Goal: Use online tool/utility: Use online tool/utility

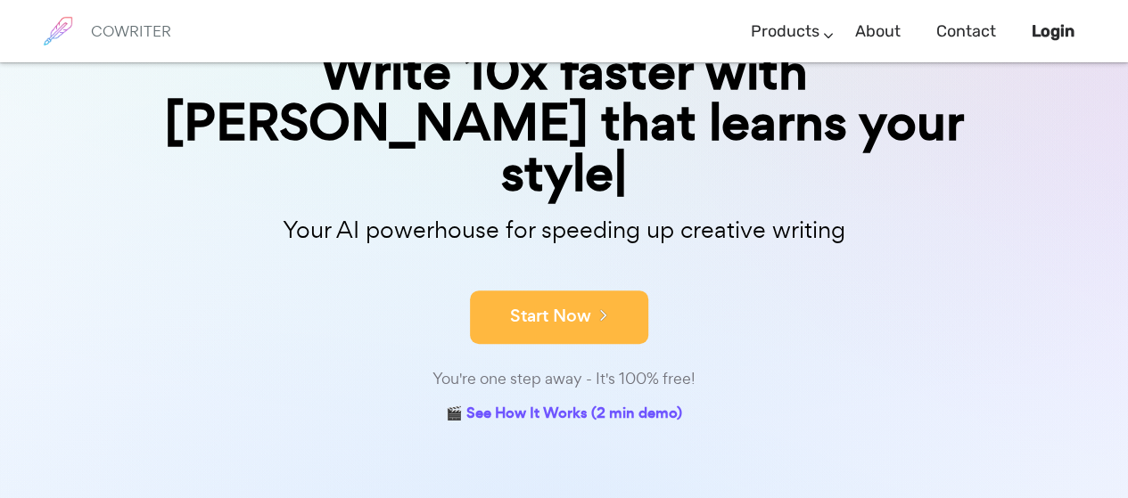
scroll to position [193, 0]
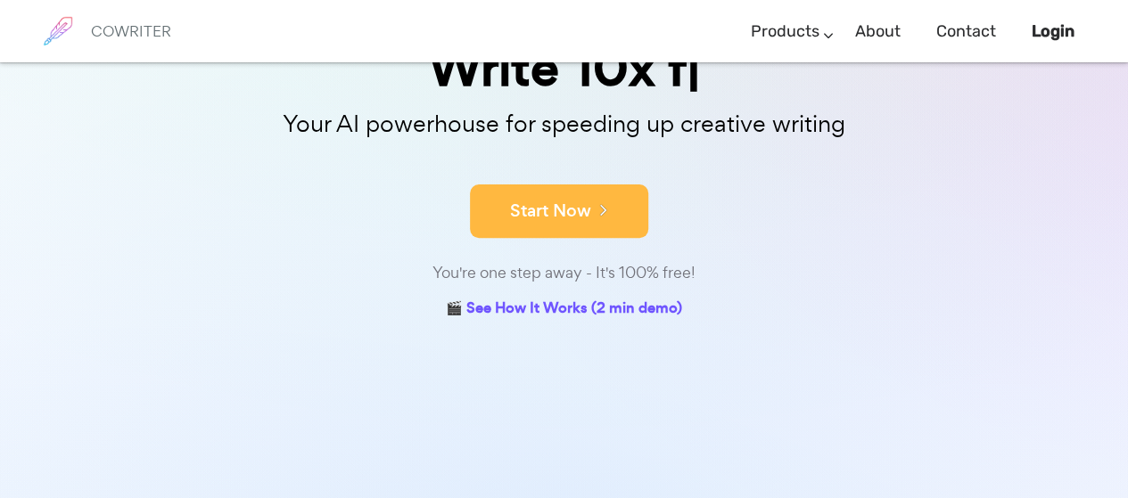
click at [579, 218] on button "Start Now" at bounding box center [559, 211] width 178 height 53
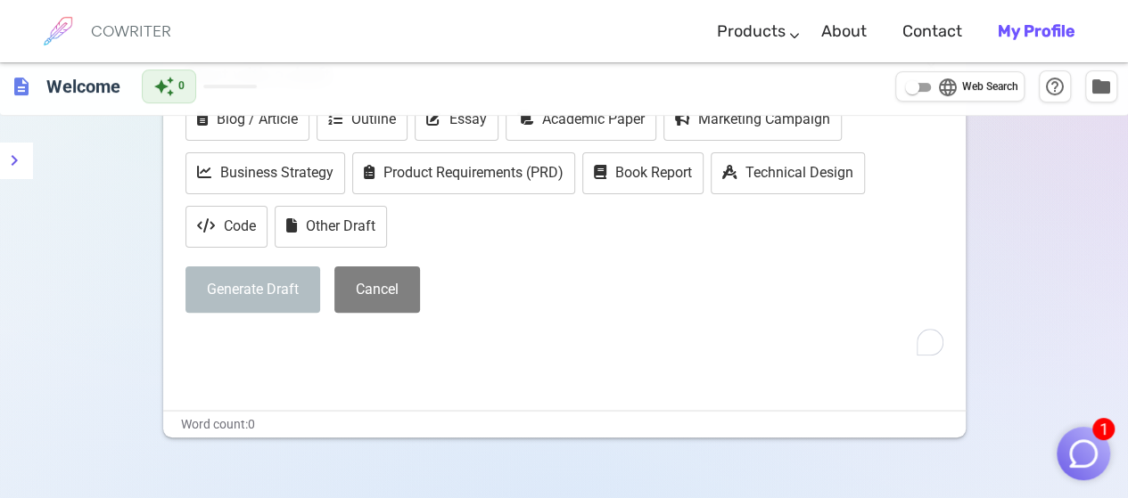
scroll to position [155, 0]
click at [476, 334] on p "﻿" at bounding box center [564, 345] width 758 height 26
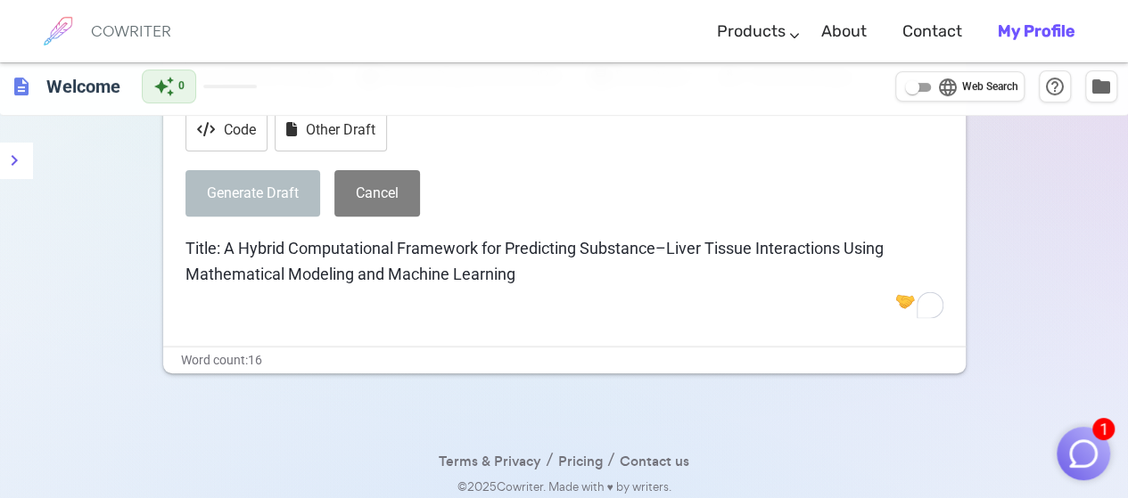
scroll to position [253, 0]
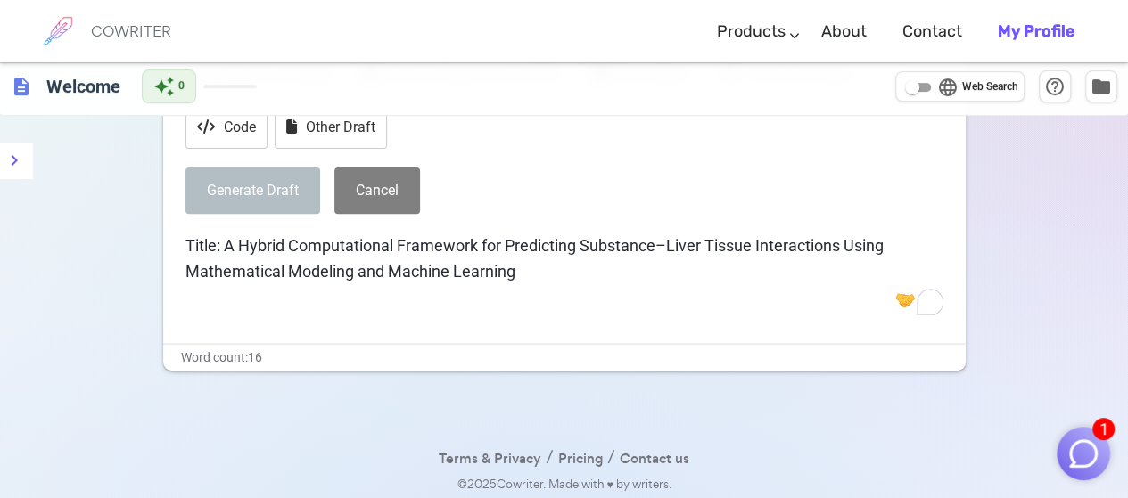
click at [267, 189] on button "Generate Draft" at bounding box center [252, 191] width 135 height 47
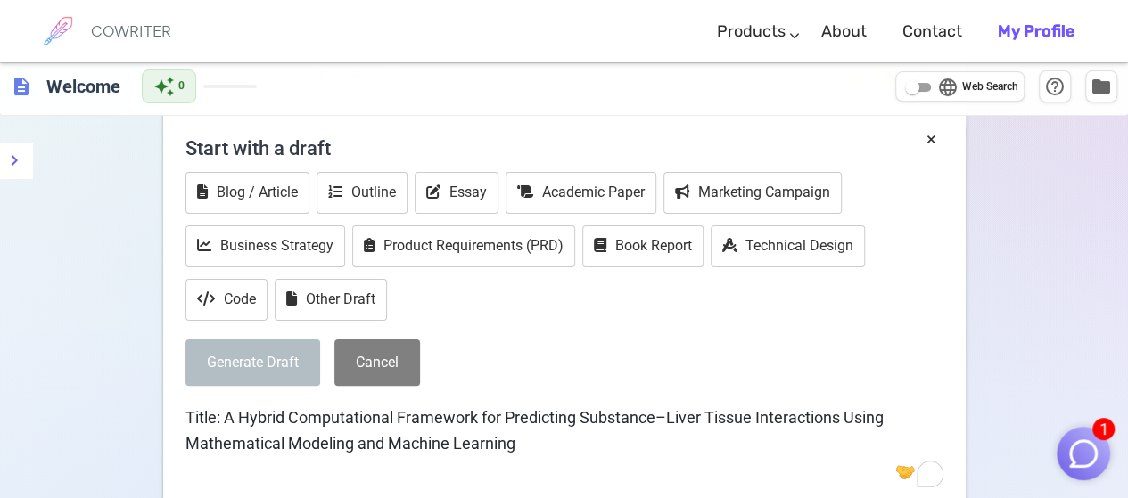
scroll to position [78, 0]
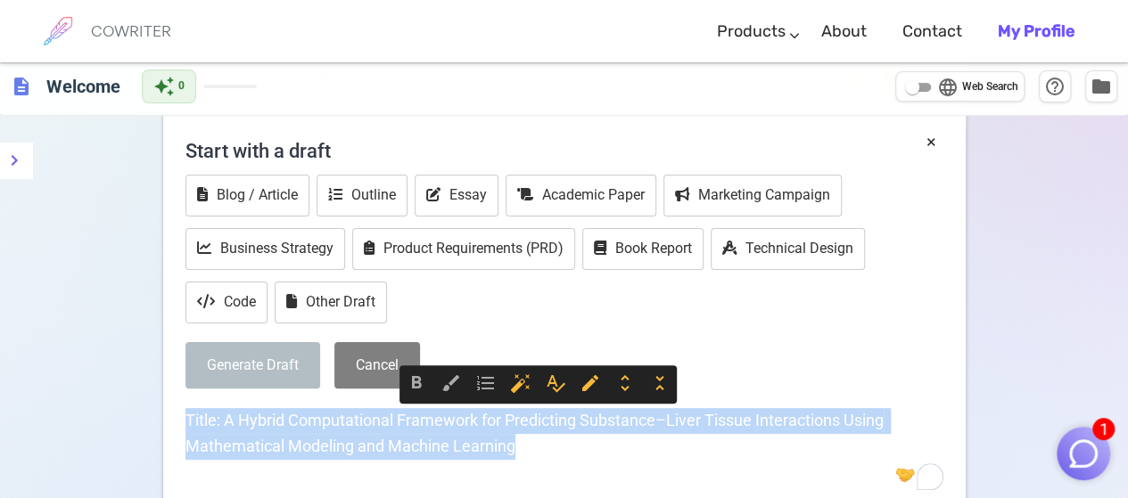
drag, startPoint x: 529, startPoint y: 442, endPoint x: 181, endPoint y: 419, distance: 348.4
click at [181, 419] on div "× Start with a draft Blog / Article Outline Essay Academic Paper Marketing Camp…" at bounding box center [564, 323] width 802 height 389
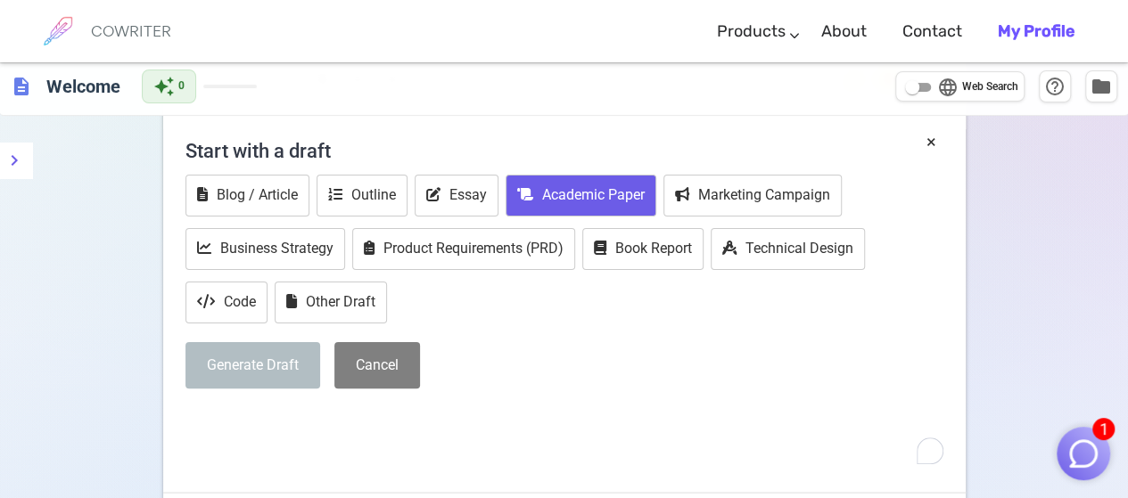
click at [606, 202] on button "Academic Paper" at bounding box center [580, 196] width 151 height 42
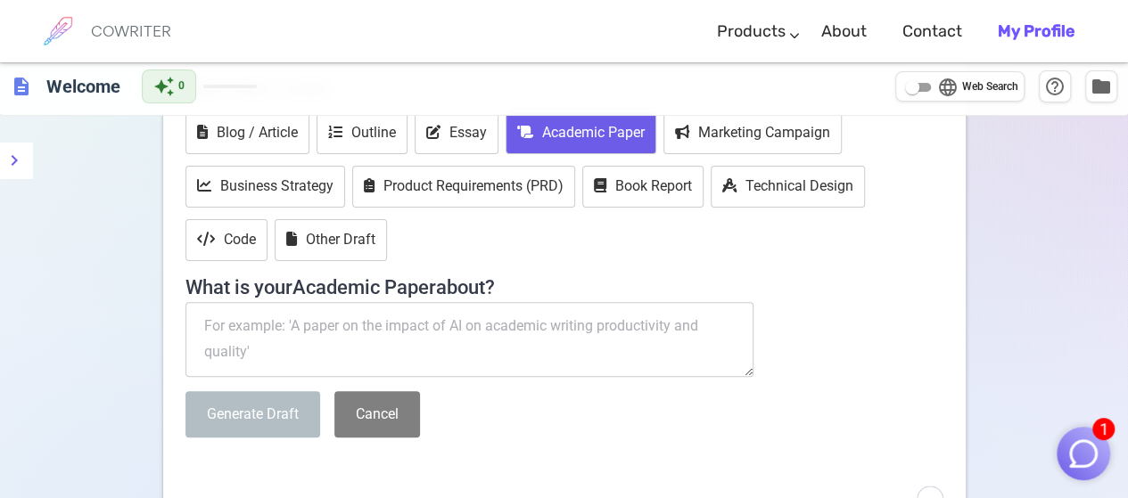
scroll to position [151, 0]
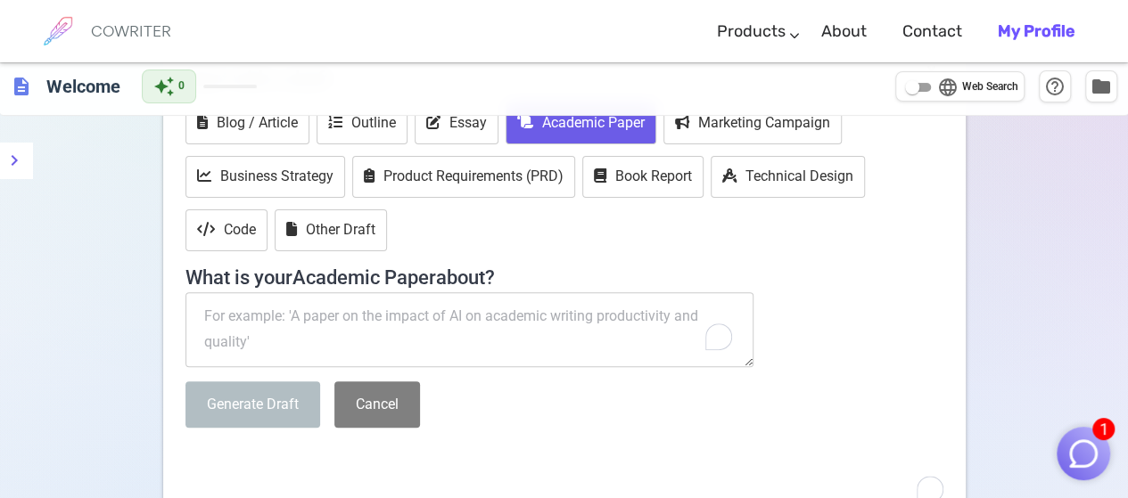
click at [381, 326] on textarea "To enrich screen reader interactions, please activate Accessibility in Grammarl…" at bounding box center [469, 329] width 569 height 75
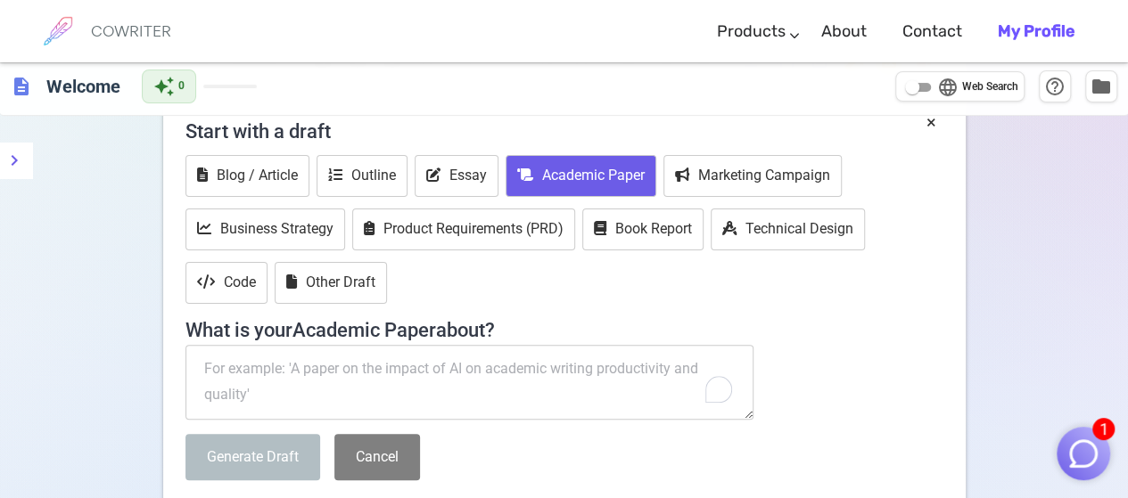
scroll to position [99, 0]
paste textarea "Title: A Hybrid Computational Framework for Predicting Substance–Liver Tissue I…"
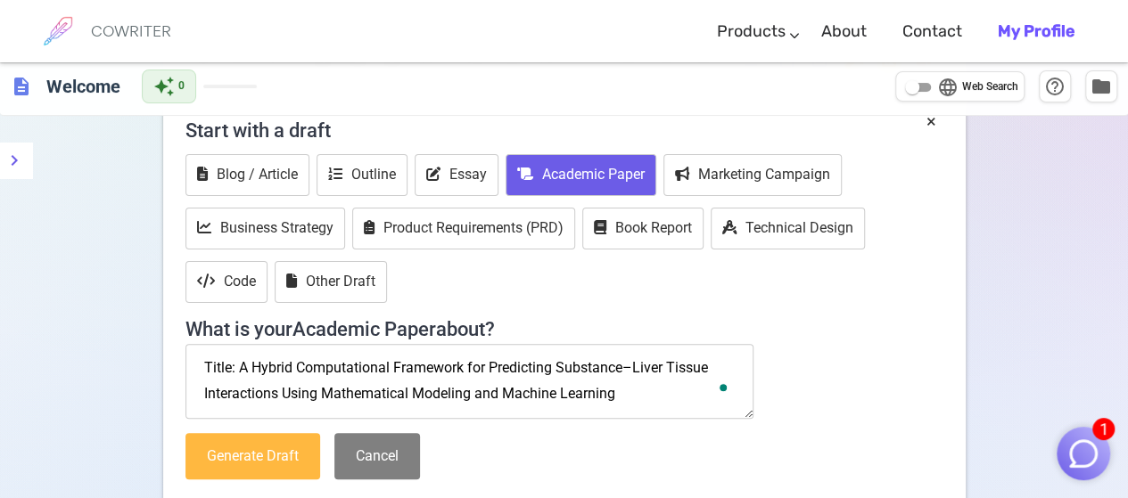
type textarea "Title: A Hybrid Computational Framework for Predicting Substance–Liver Tissue I…"
click at [251, 445] on button "Generate Draft" at bounding box center [252, 456] width 135 height 47
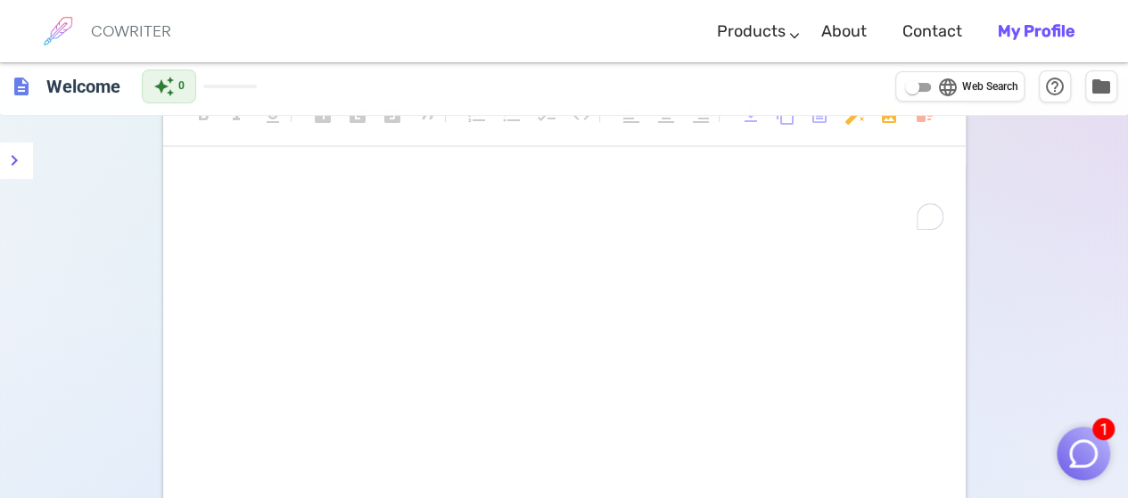
scroll to position [0, 0]
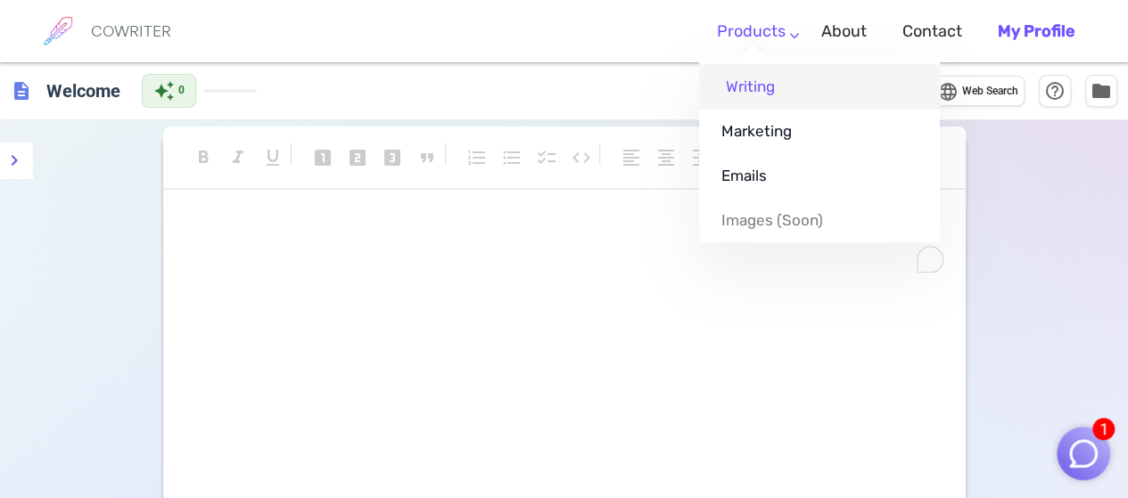
click at [745, 94] on link "Writing" at bounding box center [819, 86] width 241 height 45
